Goal: Download file/media

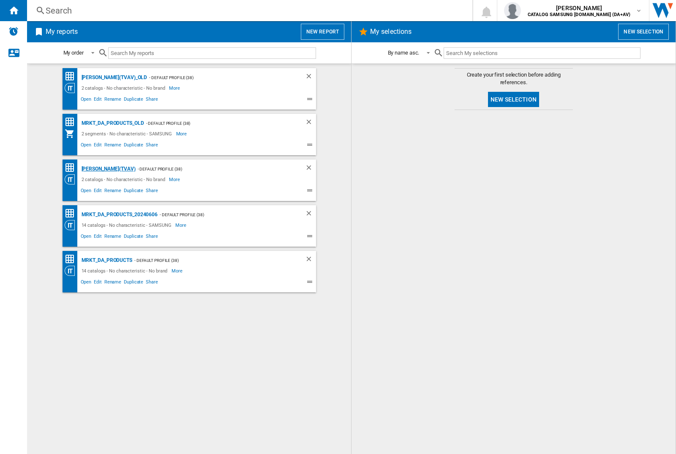
click at [94, 169] on div "[PERSON_NAME](TVAV)" at bounding box center [107, 169] width 56 height 11
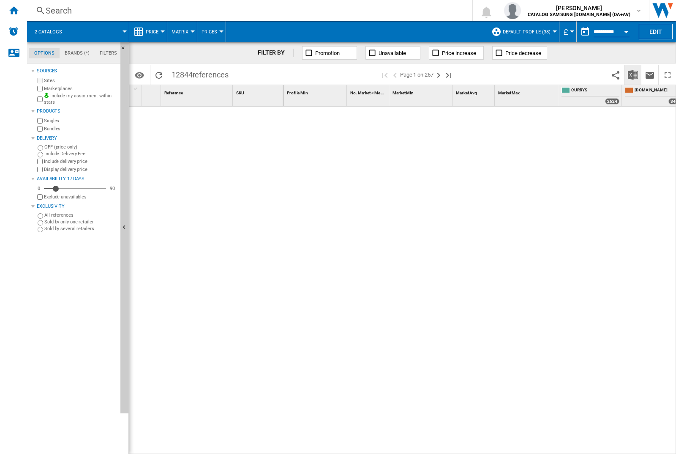
click at [633, 74] on img "Download in Excel" at bounding box center [633, 75] width 10 height 10
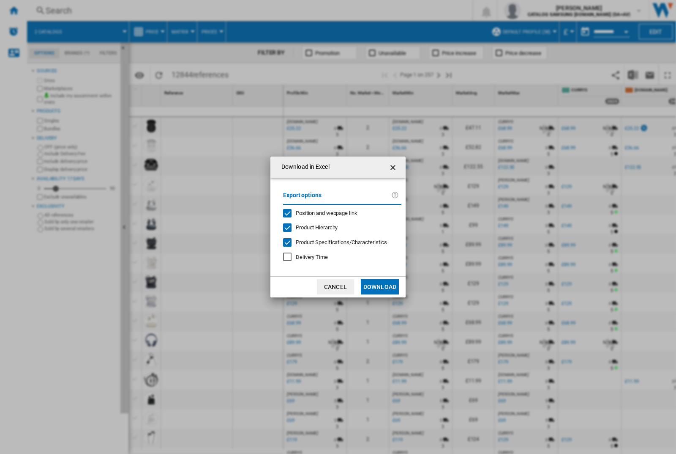
click at [339, 213] on span "Position and webpage link" at bounding box center [327, 213] width 62 height 6
click at [380, 287] on button "Download" at bounding box center [380, 286] width 38 height 15
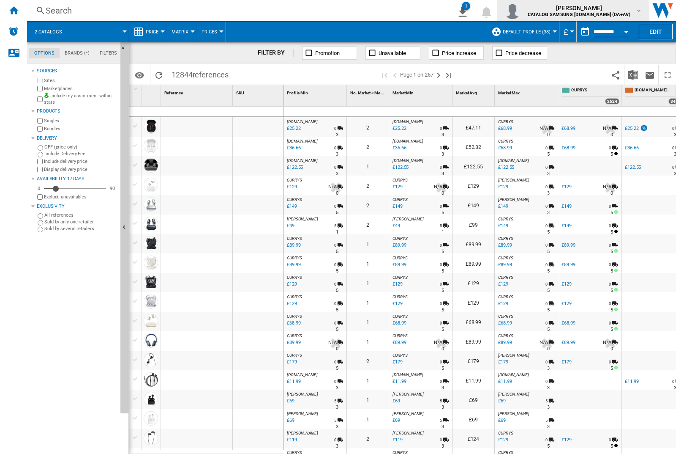
click at [521, 11] on img "button" at bounding box center [512, 10] width 17 height 17
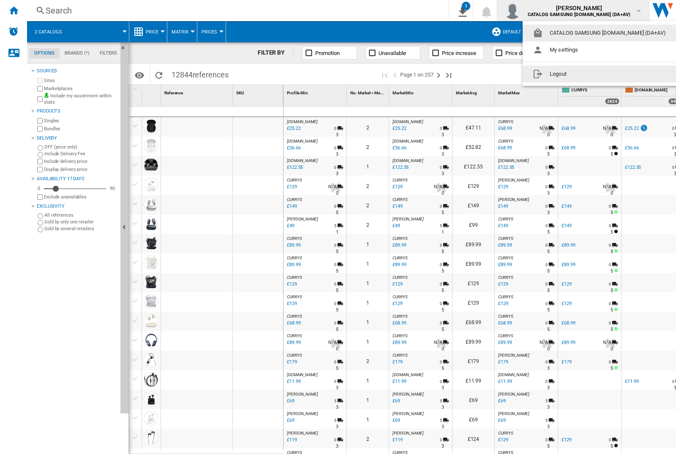
click at [588, 74] on button "Logout" at bounding box center [601, 74] width 157 height 17
